Goal: Task Accomplishment & Management: Use online tool/utility

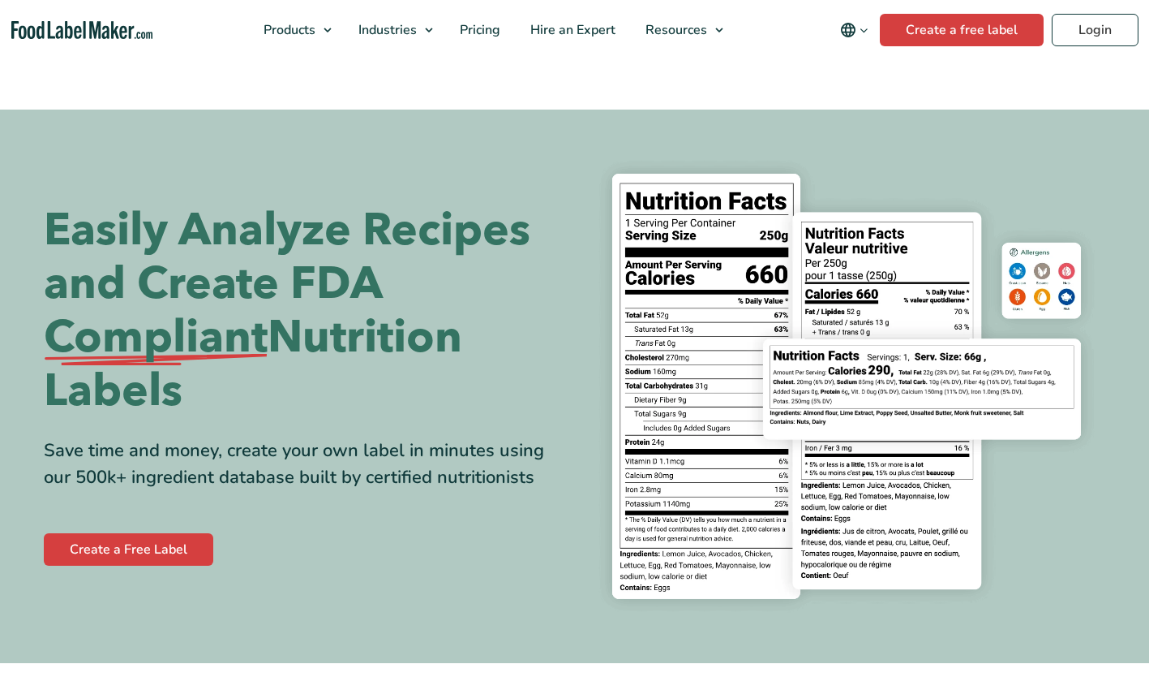
click at [0, 0] on div "Buy Now & Save" at bounding box center [0, 0] width 0 height 0
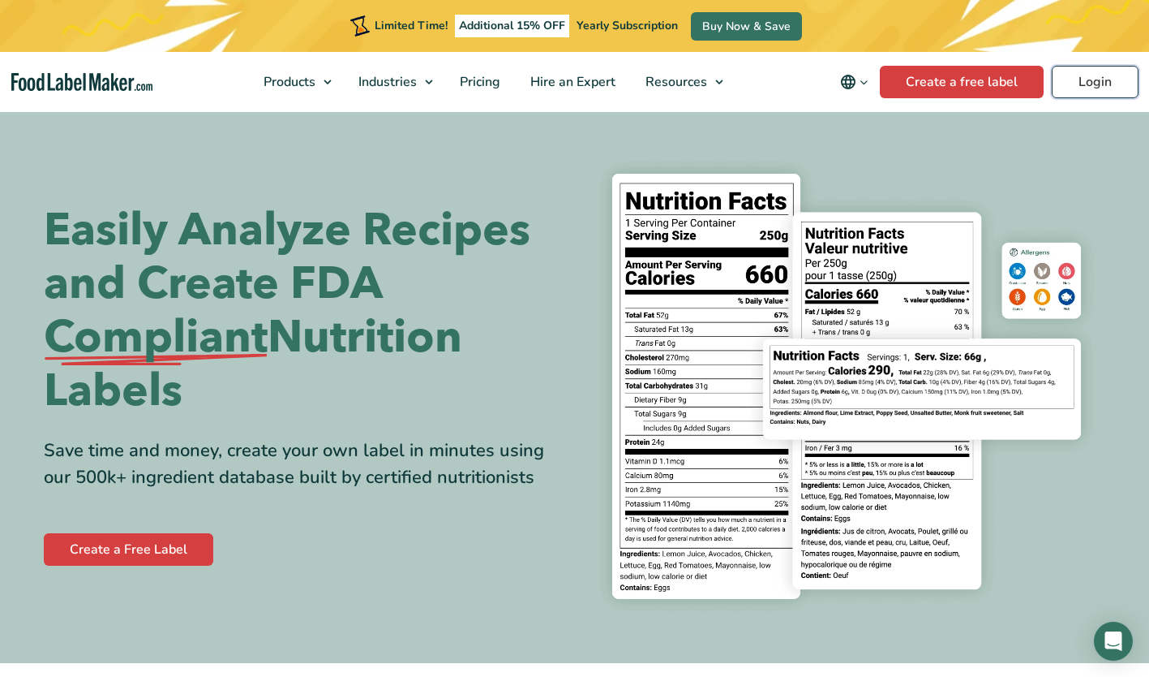
click at [1121, 79] on link "Login" at bounding box center [1095, 82] width 87 height 32
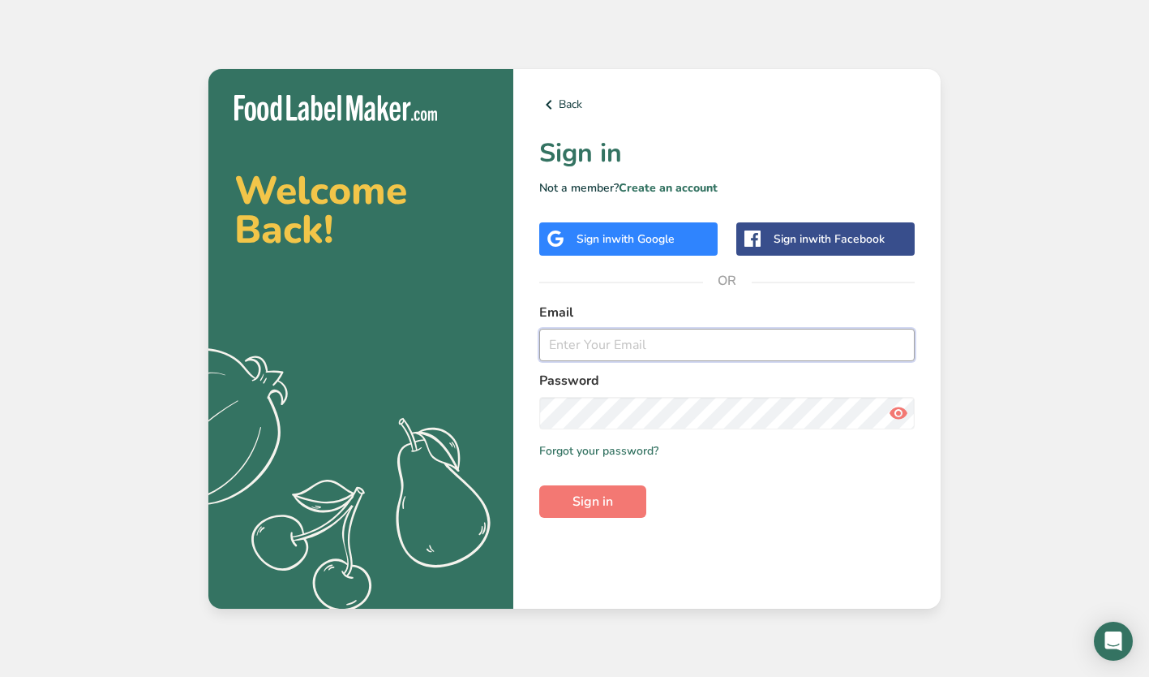
type input "[EMAIL_ADDRESS][DOMAIN_NAME]"
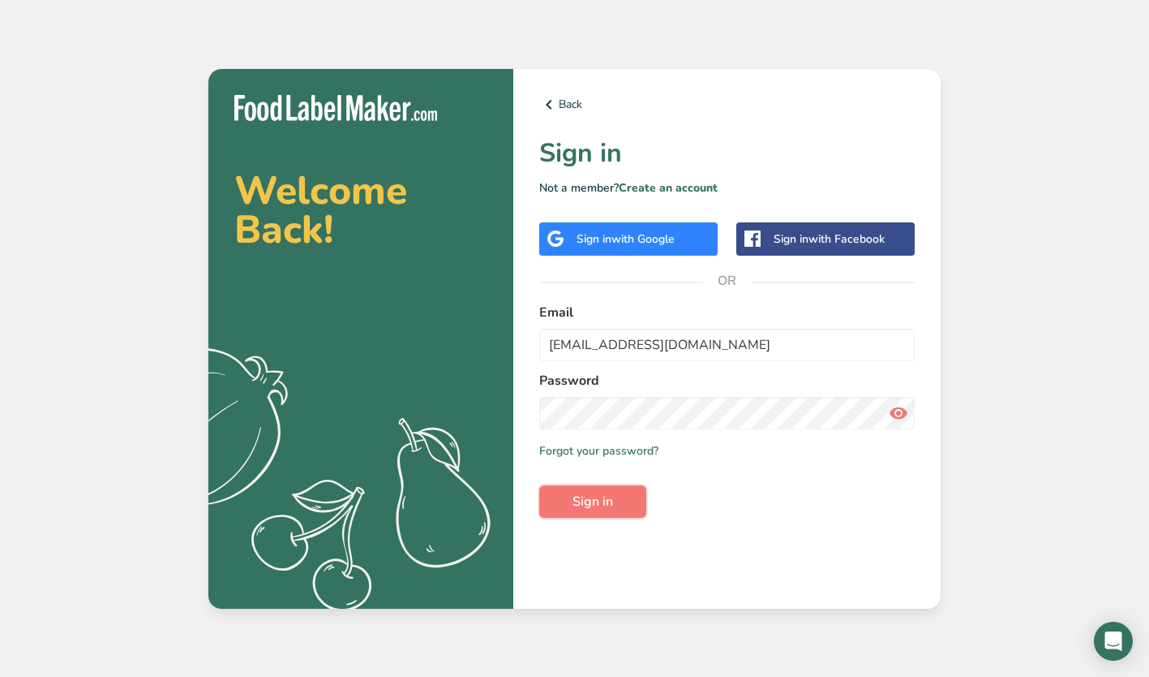
click at [597, 490] on button "Sign in" at bounding box center [592, 501] width 107 height 32
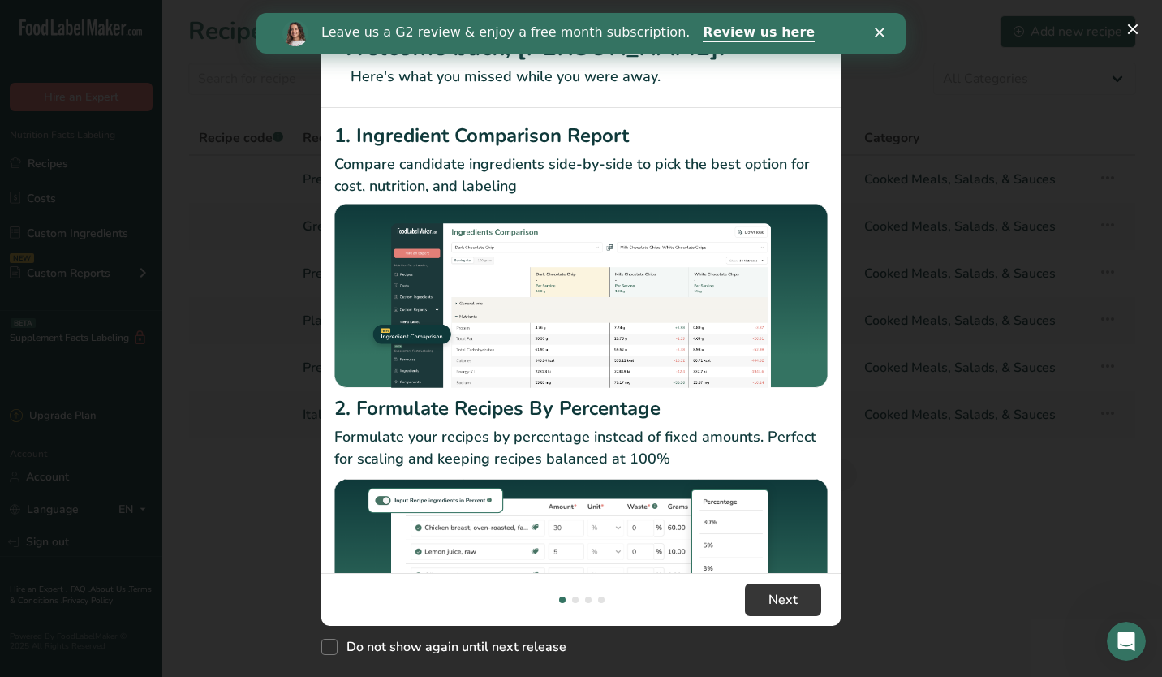
click at [876, 37] on icon "Close" at bounding box center [879, 33] width 10 height 10
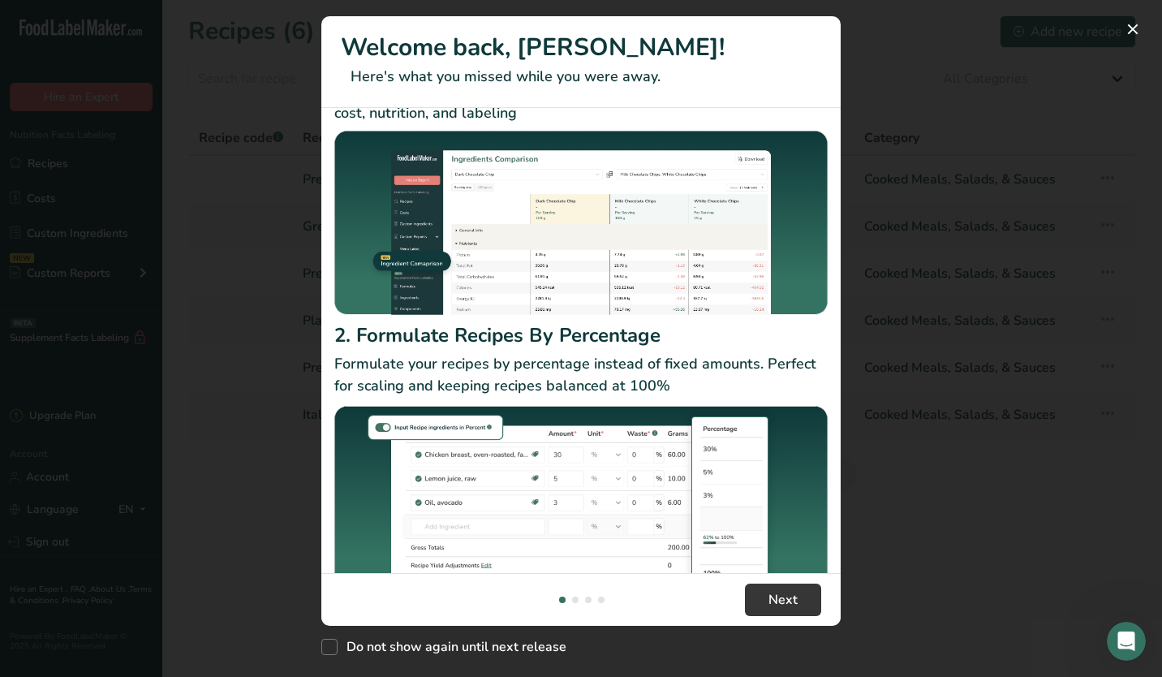
scroll to position [108, 0]
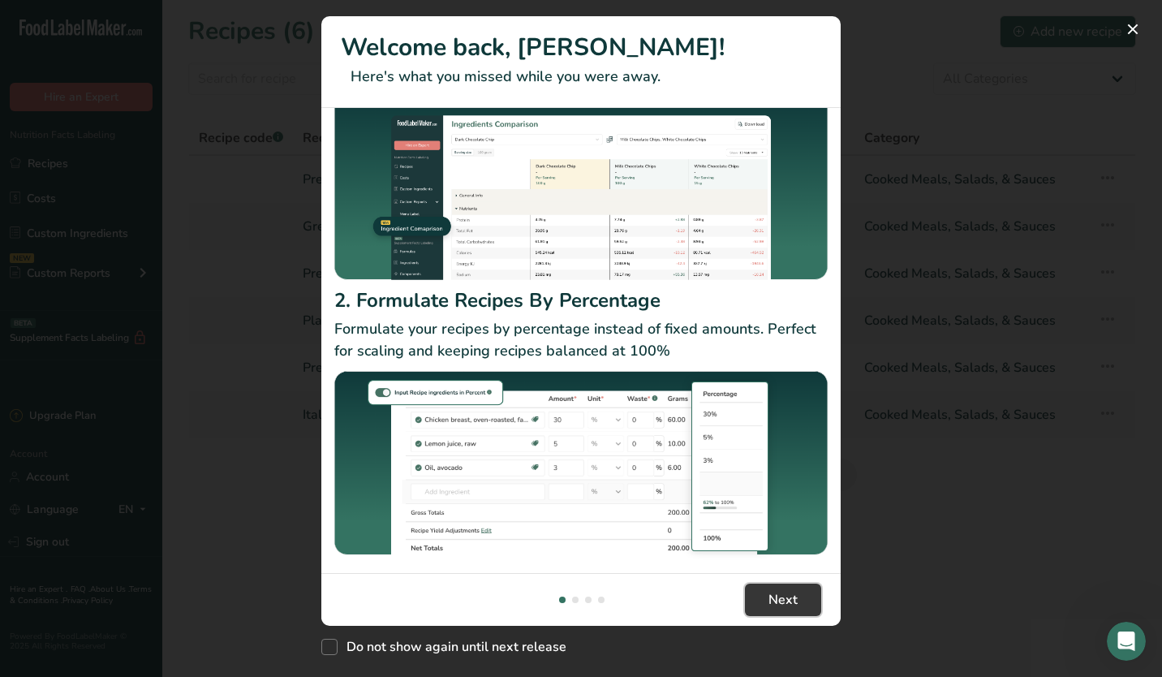
click at [804, 590] on button "Next" at bounding box center [783, 599] width 76 height 32
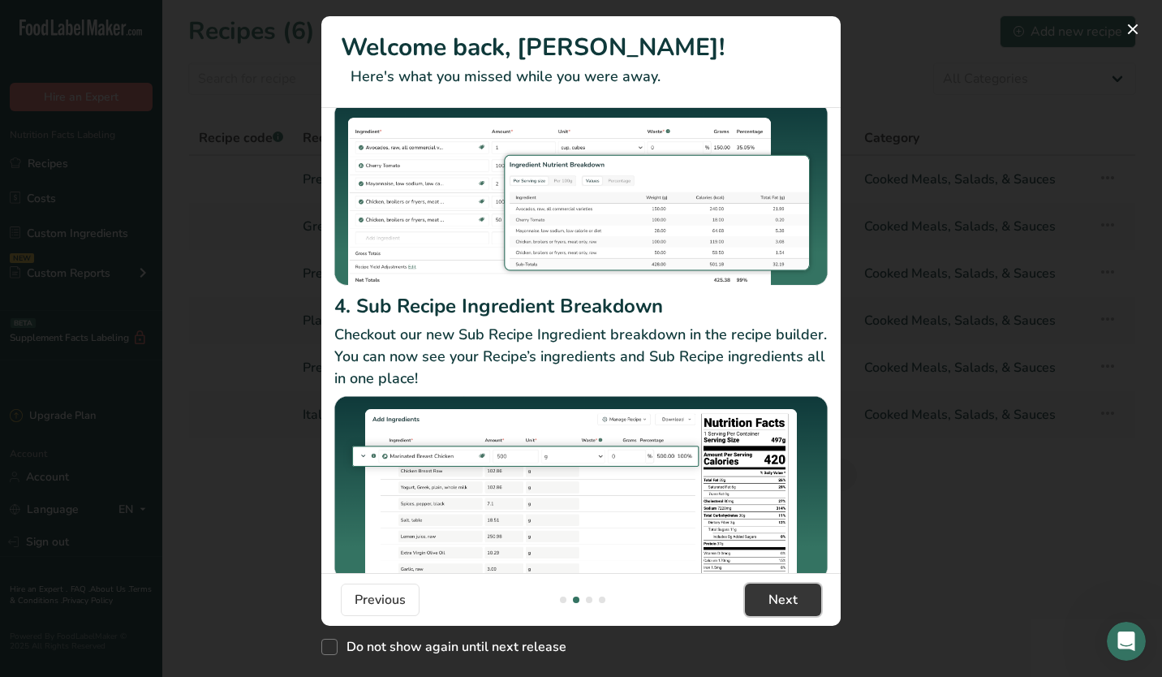
scroll to position [147, 0]
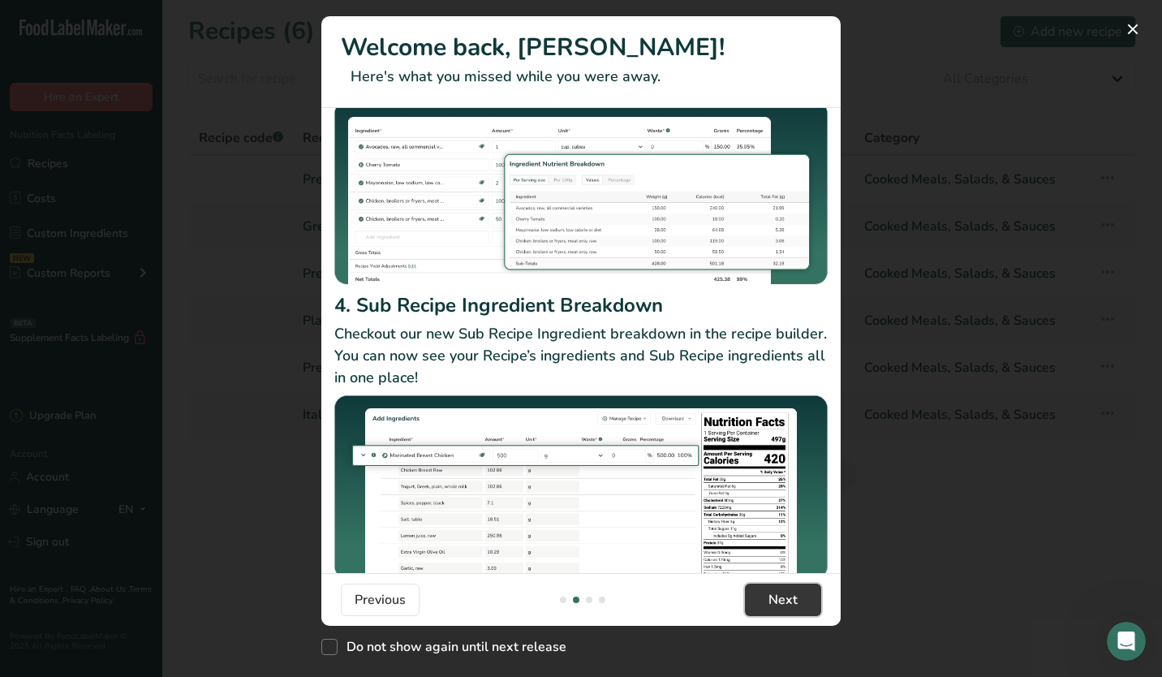
click at [785, 600] on span "Next" at bounding box center [782, 599] width 29 height 19
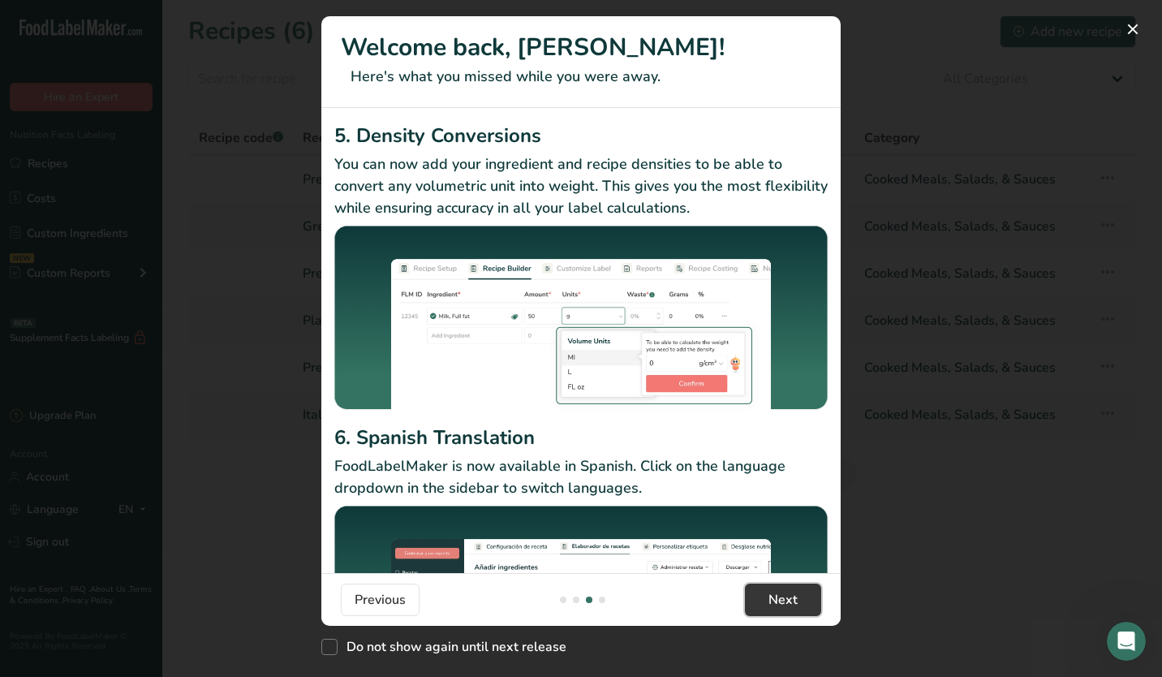
scroll to position [13, 0]
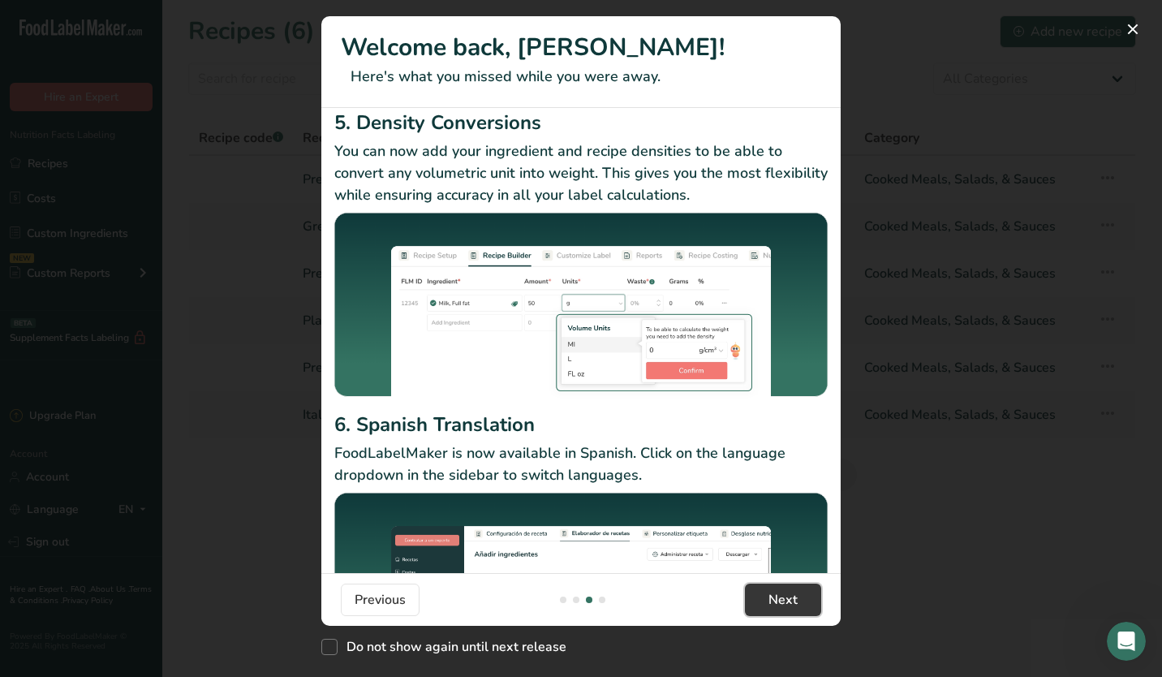
click at [799, 593] on button "Next" at bounding box center [783, 599] width 76 height 32
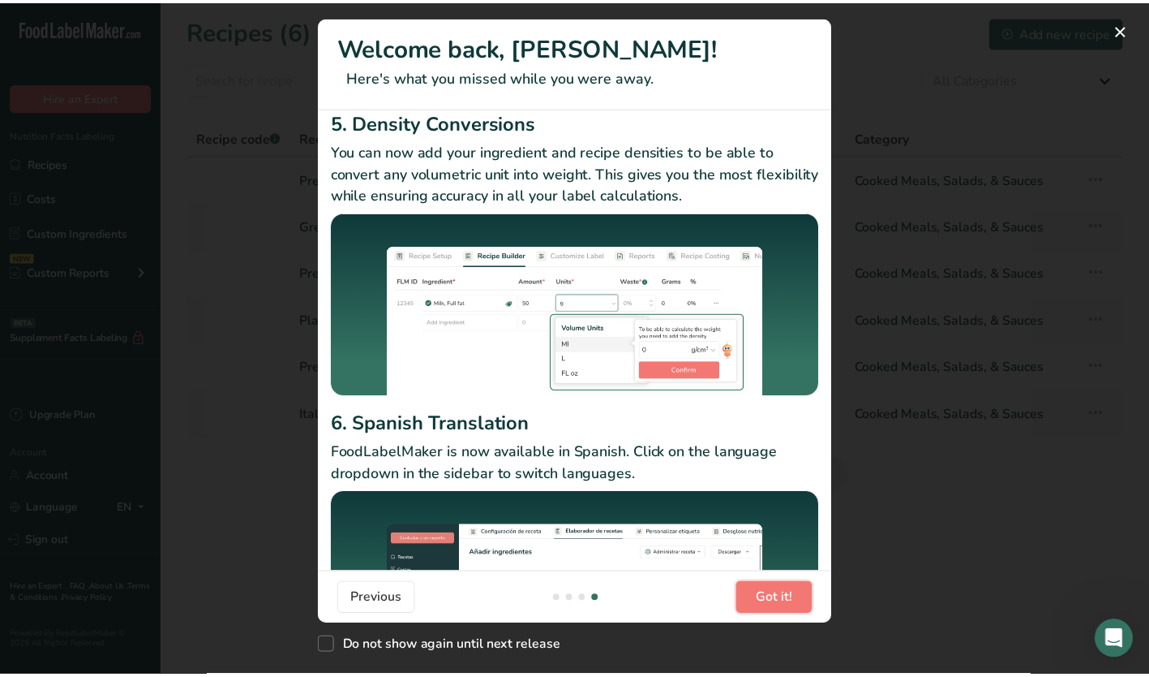
scroll to position [0, 1557]
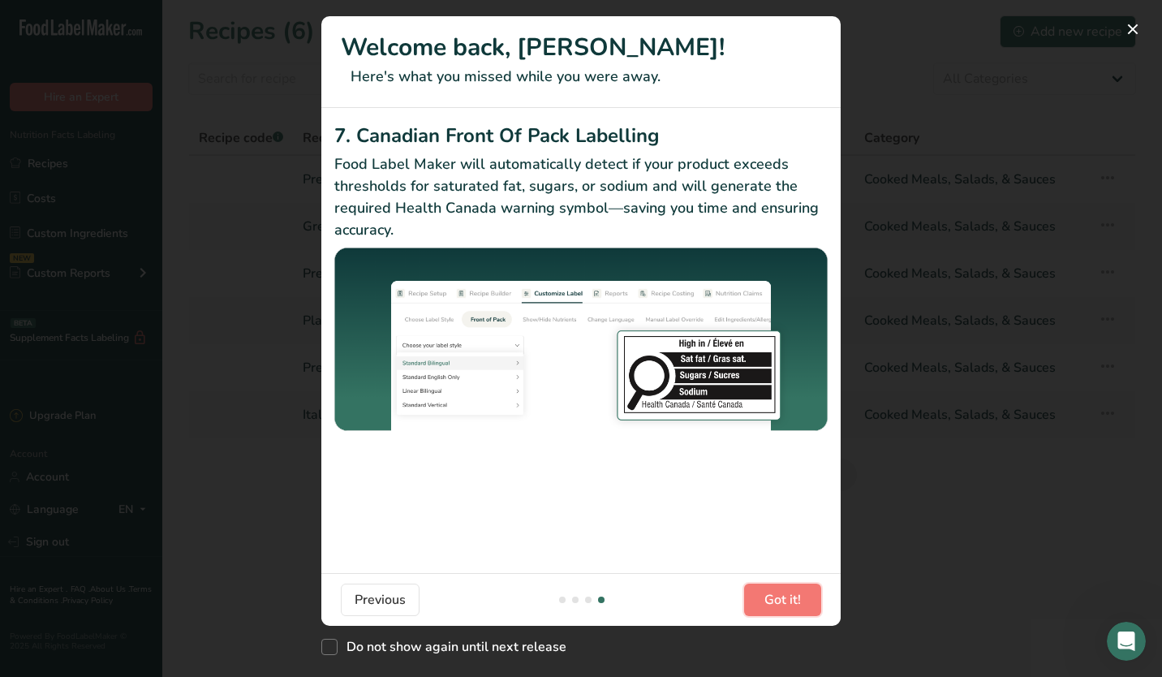
click at [799, 593] on span "Got it!" at bounding box center [782, 599] width 37 height 19
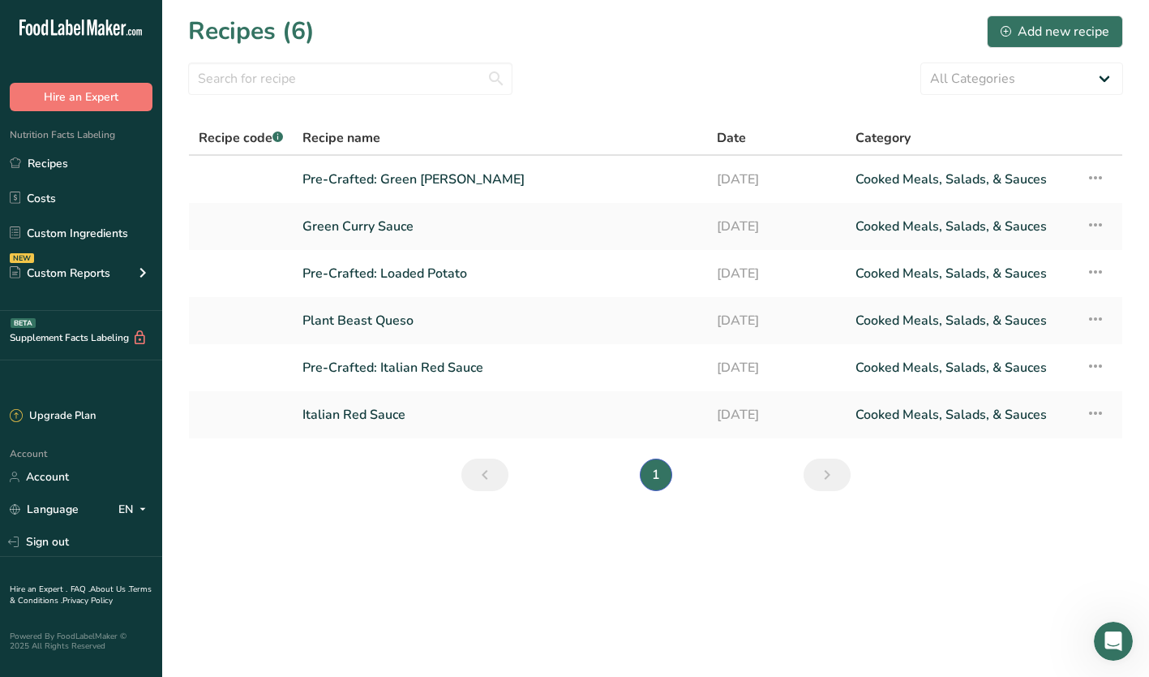
click at [92, 218] on link "Custom Ingredients" at bounding box center [81, 232] width 162 height 31
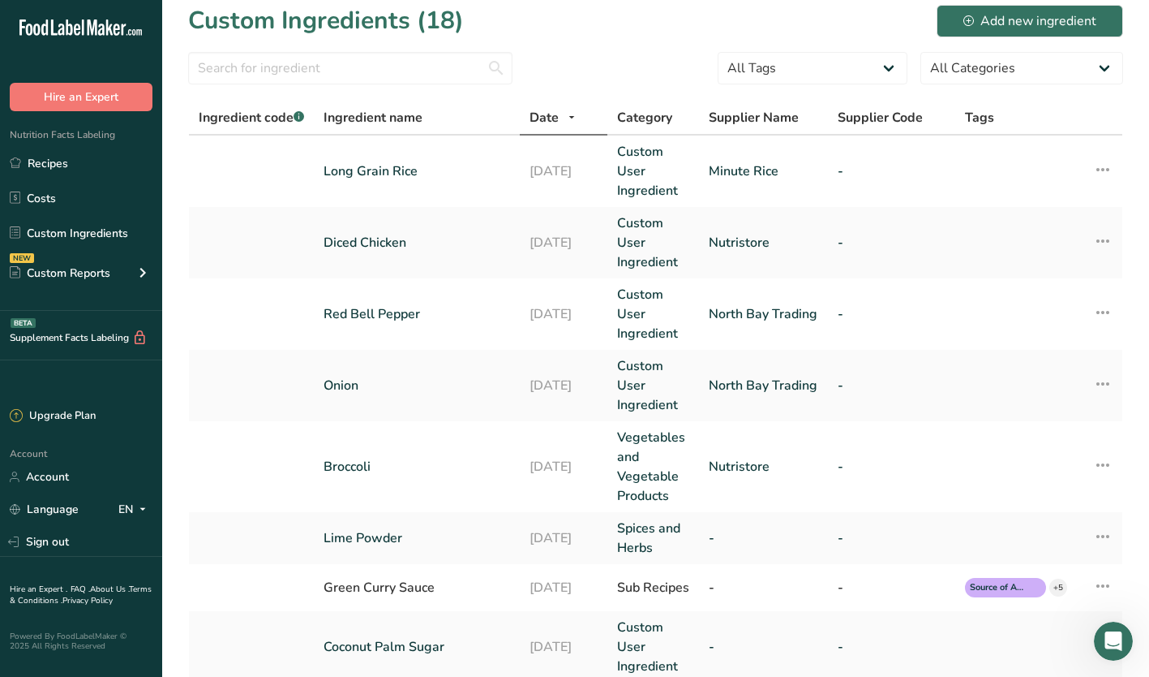
scroll to position [9, 0]
